Goal: Task Accomplishment & Management: Manage account settings

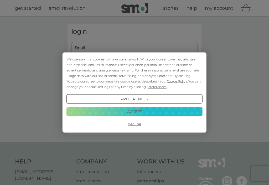
click at [95, 49] on div "We use essential cookies to make our site work. With your consent, we may also …" at bounding box center [134, 92] width 269 height 185
click at [133, 110] on button "Accept" at bounding box center [135, 111] width 136 height 9
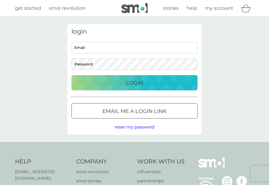
click at [89, 48] on input "Email" at bounding box center [135, 47] width 126 height 11
type input "crmburchett@yahoo.co.uk"
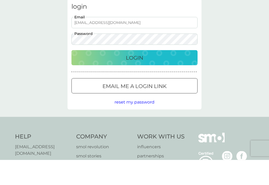
click at [139, 79] on p "Login" at bounding box center [134, 83] width 17 height 8
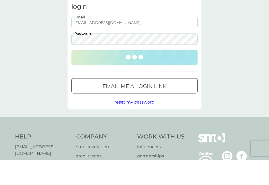
scroll to position [25, 0]
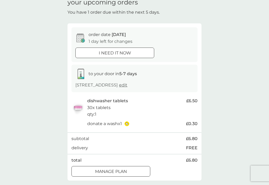
scroll to position [26, 0]
click at [119, 173] on button "Manage plan" at bounding box center [111, 171] width 79 height 11
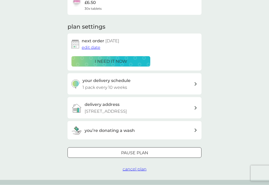
scroll to position [56, 0]
click at [139, 172] on span "cancel plan" at bounding box center [135, 169] width 24 height 5
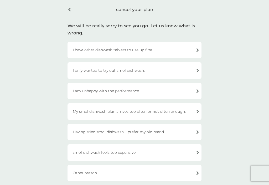
scroll to position [20, 0]
click at [176, 110] on div "My smol dishwash plan arrives too often or not often enough." at bounding box center [135, 112] width 134 height 17
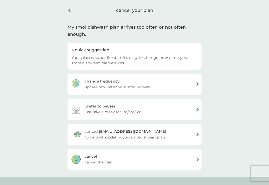
click at [95, 158] on div "cancel" at bounding box center [91, 157] width 12 height 6
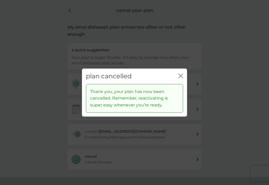
click at [179, 78] on icon "close" at bounding box center [181, 76] width 5 height 5
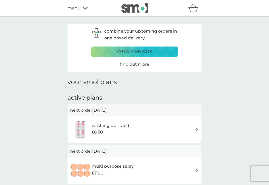
click at [83, 10] on div "menu" at bounding box center [90, 8] width 45 height 7
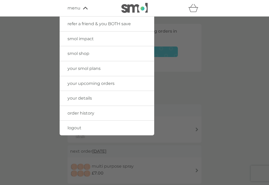
click at [81, 53] on span "smol shop" at bounding box center [79, 53] width 22 height 5
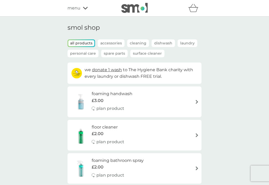
click at [196, 134] on img at bounding box center [197, 135] width 4 height 4
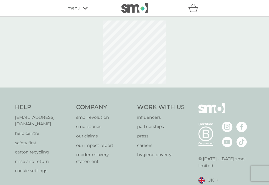
select select "84"
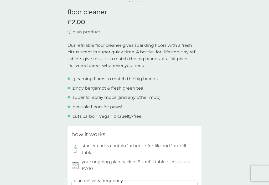
scroll to position [130, 0]
